Goal: Transaction & Acquisition: Purchase product/service

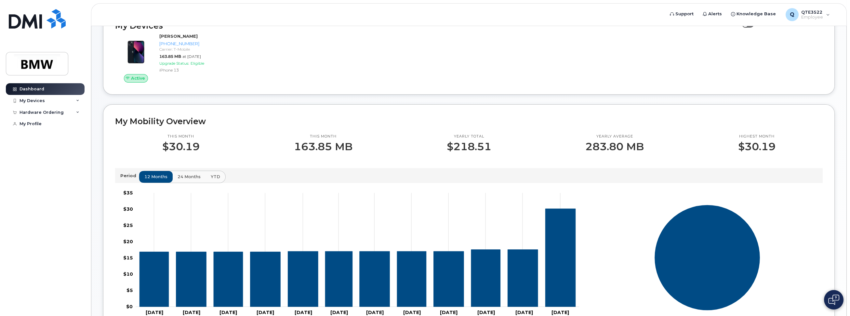
scroll to position [130, 0]
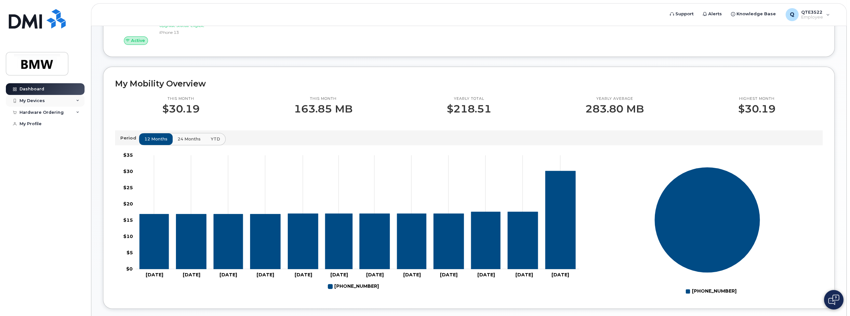
click at [77, 100] on icon at bounding box center [77, 100] width 3 height 3
click at [61, 127] on div "[PHONE_NUMBER]" at bounding box center [60, 125] width 40 height 6
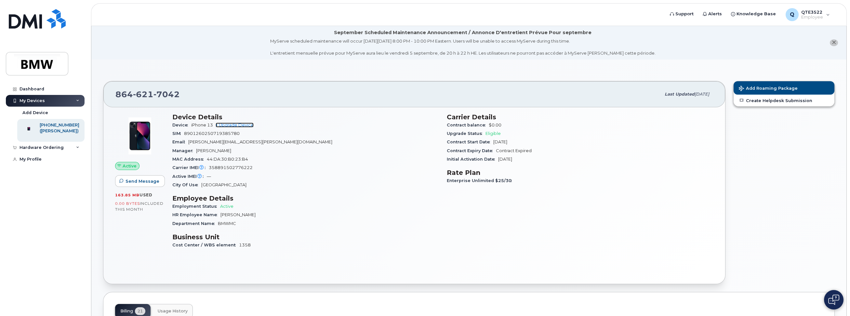
click at [249, 125] on link "+ Upgrade Device" at bounding box center [235, 125] width 38 height 5
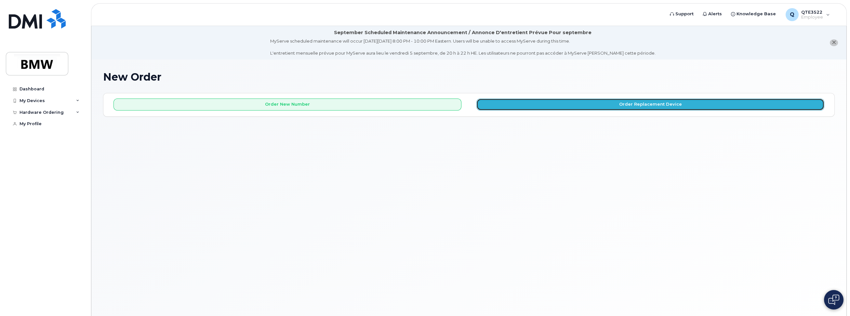
click at [518, 106] on button "Order Replacement Device" at bounding box center [650, 105] width 348 height 12
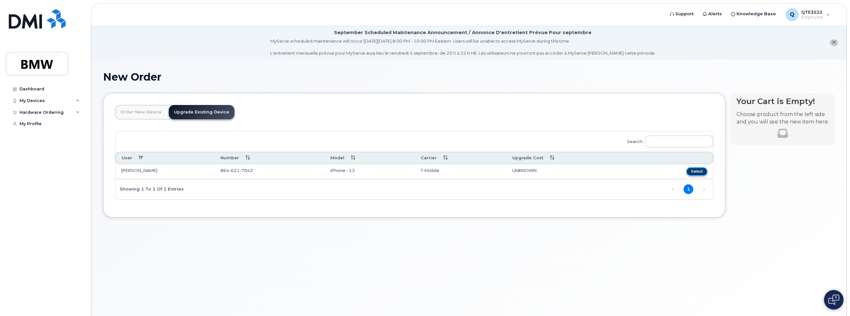
click at [696, 168] on button "Select" at bounding box center [696, 171] width 21 height 8
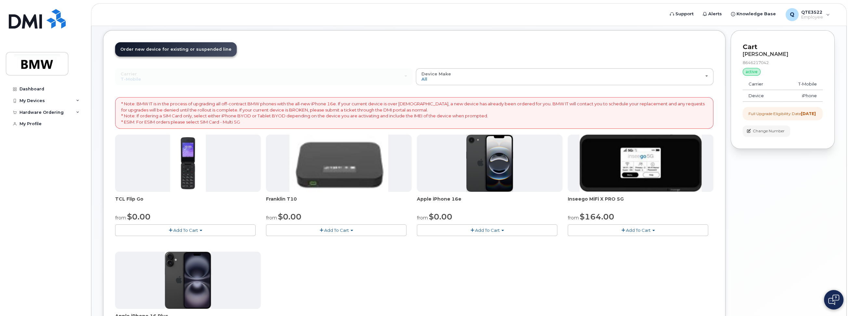
scroll to position [21, 0]
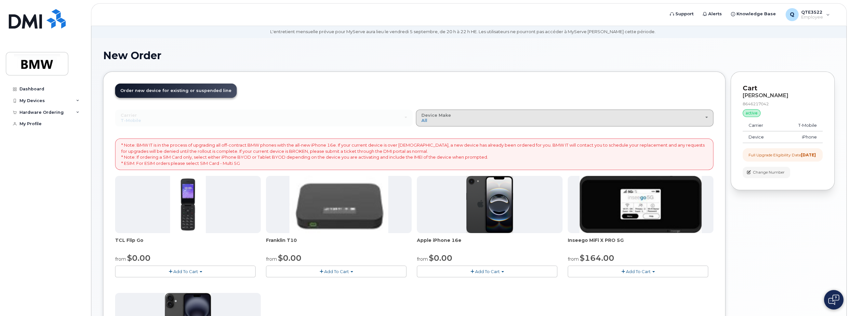
click at [546, 120] on div "Device Make All Cell Phone iPhone Modem" at bounding box center [564, 118] width 286 height 10
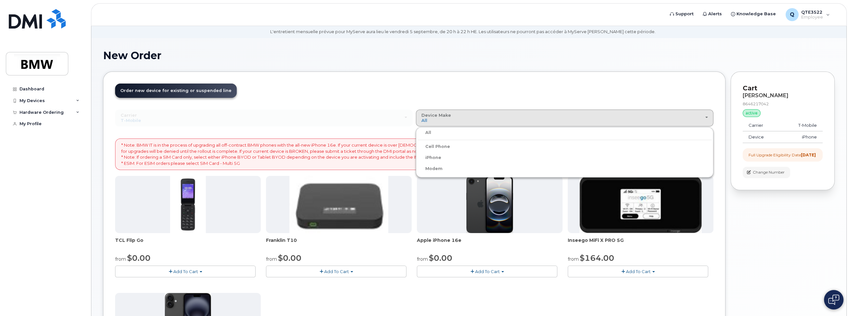
click at [429, 158] on label "iPhone" at bounding box center [429, 158] width 24 height 8
click at [0, 0] on input "iPhone" at bounding box center [0, 0] width 0 height 0
